Goal: Information Seeking & Learning: Learn about a topic

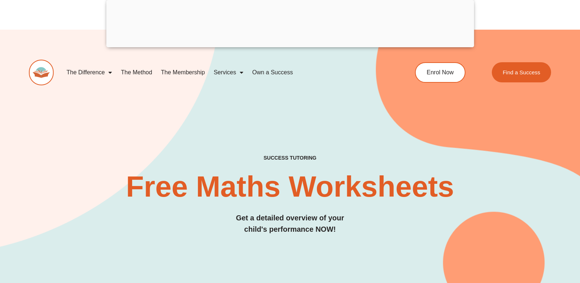
click at [289, 45] on div at bounding box center [290, 45] width 368 height 0
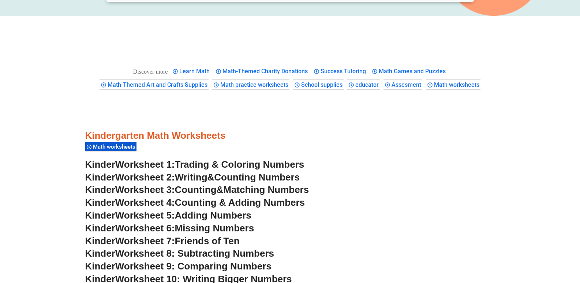
scroll to position [256, 0]
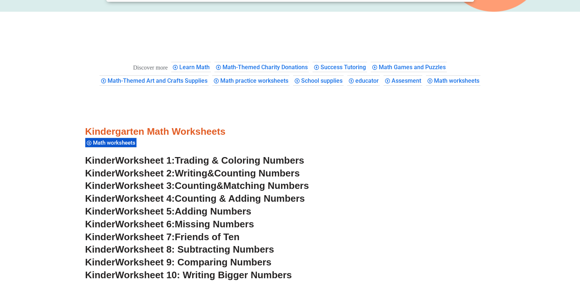
click at [194, 64] on span "Learn Math" at bounding box center [195, 67] width 33 height 7
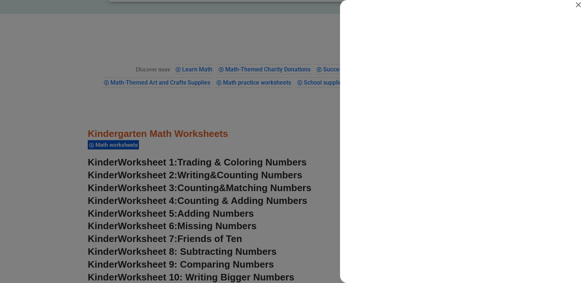
scroll to position [0, 0]
click at [578, 4] on icon "Close" at bounding box center [578, 4] width 5 height 5
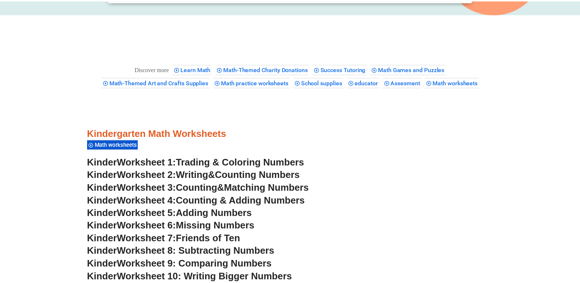
scroll to position [256, 0]
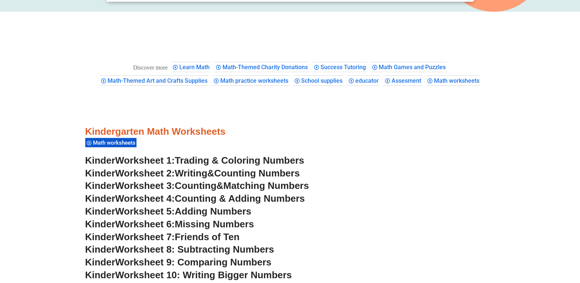
click at [195, 64] on span "Learn Math" at bounding box center [195, 67] width 33 height 7
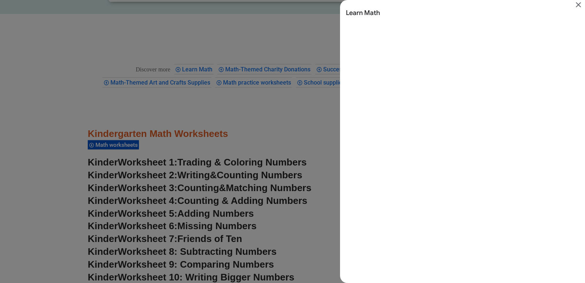
scroll to position [18, 0]
click at [579, 3] on icon "Close" at bounding box center [578, 4] width 9 height 9
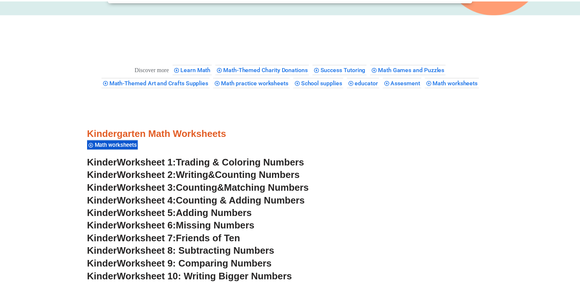
scroll to position [256, 0]
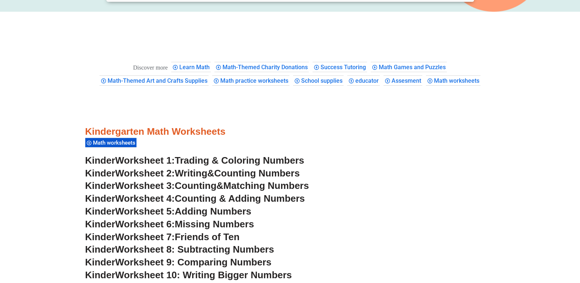
click at [407, 64] on span "Math Games and Puzzles" at bounding box center [413, 67] width 69 height 7
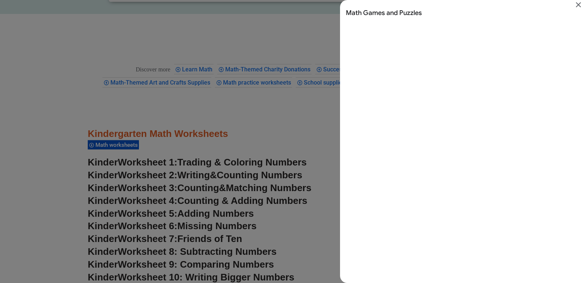
scroll to position [0, 0]
click at [577, 3] on icon "Close" at bounding box center [578, 4] width 5 height 5
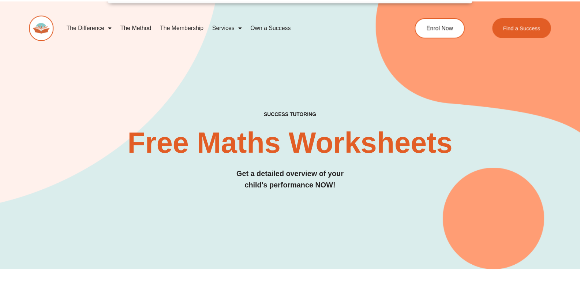
scroll to position [256, 0]
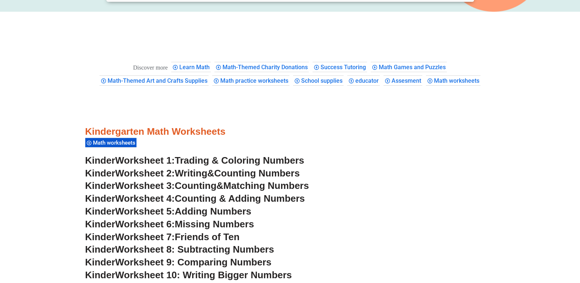
click at [266, 77] on span "Math practice worksheets" at bounding box center [255, 80] width 70 height 7
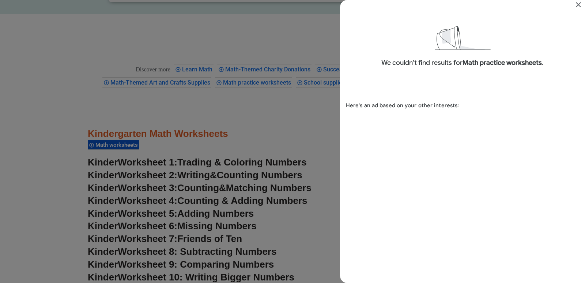
scroll to position [18, 0]
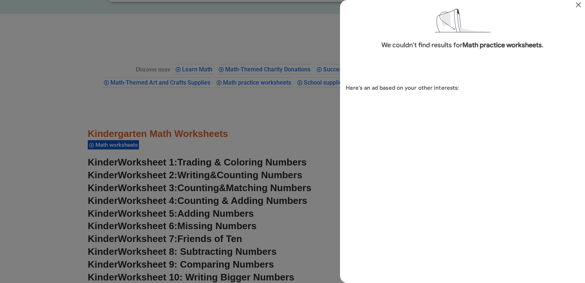
click at [579, 4] on icon "Close" at bounding box center [578, 4] width 5 height 5
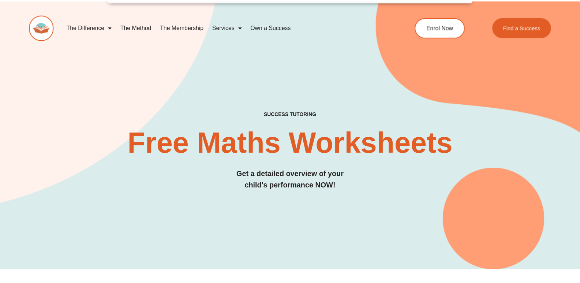
scroll to position [256, 0]
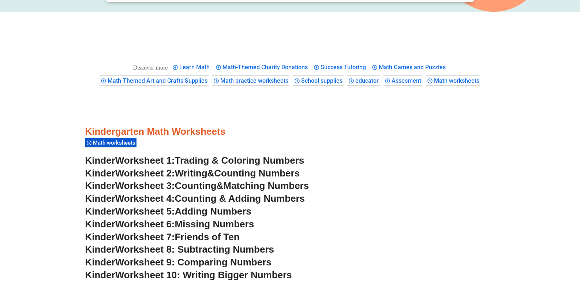
click at [423, 77] on span "Assesment" at bounding box center [407, 80] width 32 height 7
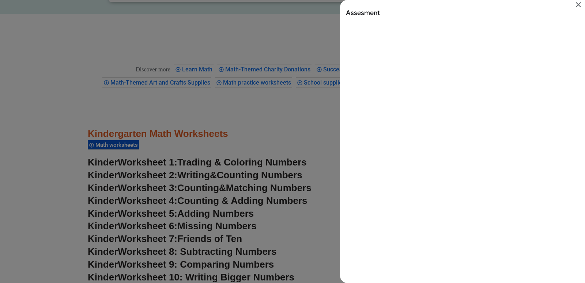
scroll to position [0, 0]
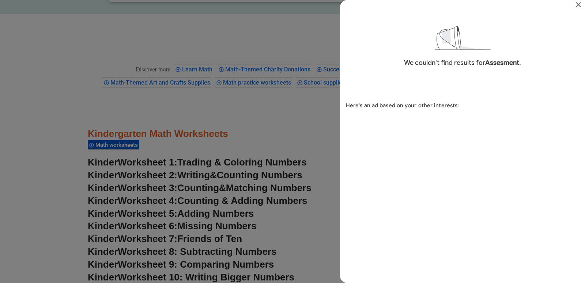
click at [579, 5] on icon "Close" at bounding box center [578, 4] width 5 height 5
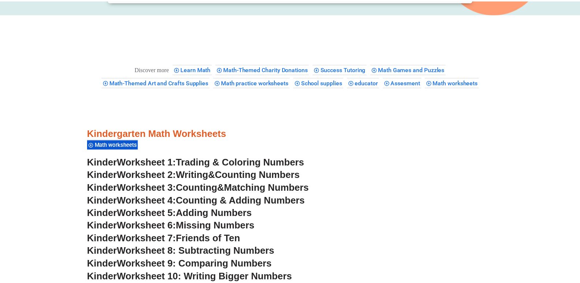
scroll to position [256, 0]
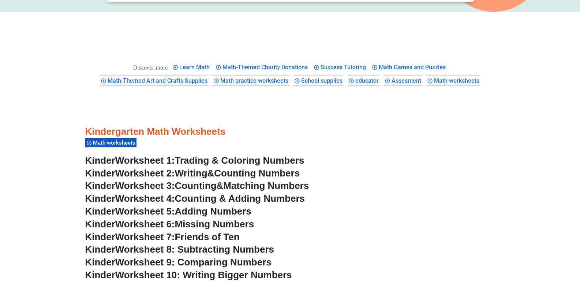
click at [434, 84] on span "Math worksheets" at bounding box center [458, 80] width 48 height 7
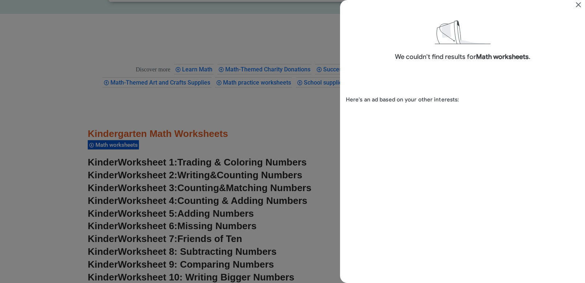
scroll to position [0, 0]
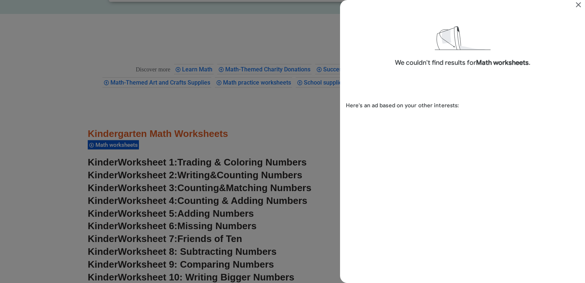
click at [578, 4] on icon "Close" at bounding box center [578, 4] width 5 height 5
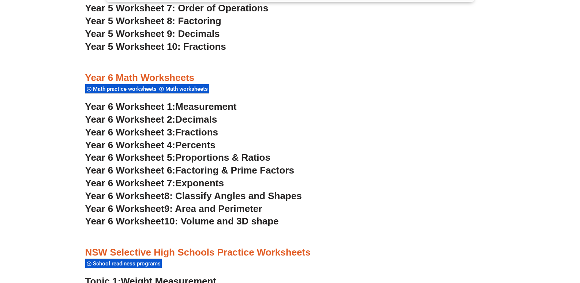
scroll to position [1573, 0]
